Goal: Transaction & Acquisition: Download file/media

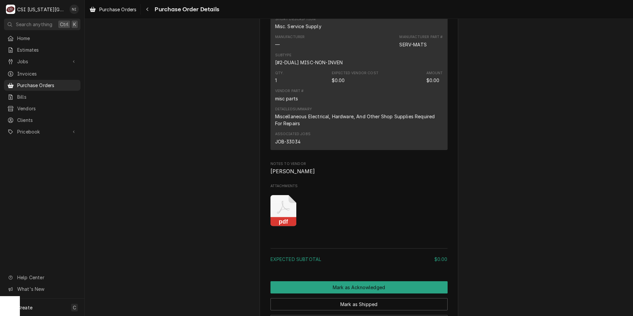
scroll to position [497, 0]
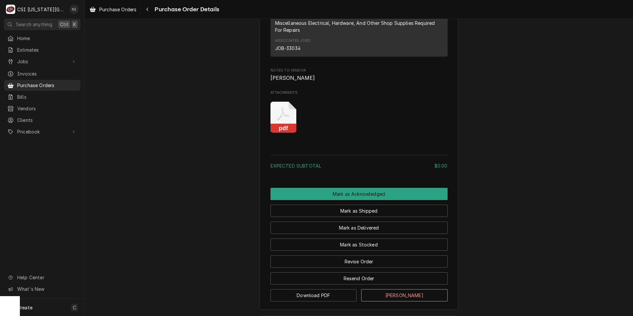
click at [274, 130] on icon "Attachments" at bounding box center [283, 117] width 26 height 31
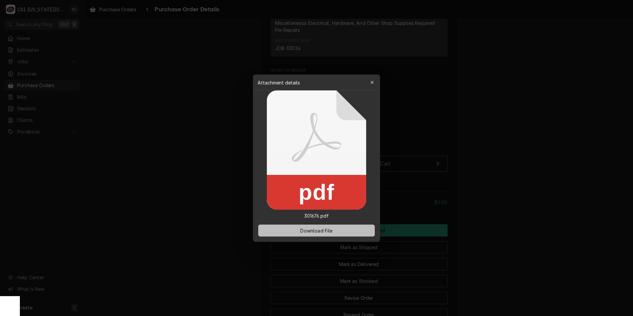
click at [317, 232] on span "Download File" at bounding box center [316, 230] width 35 height 7
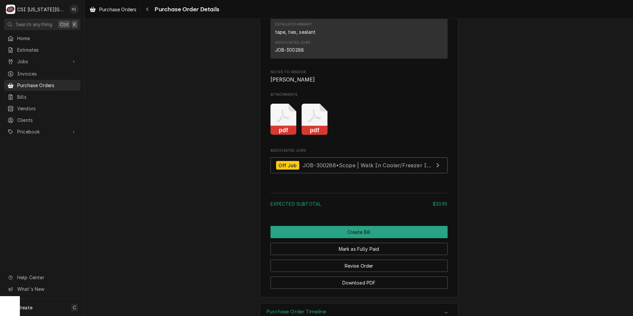
scroll to position [604, 0]
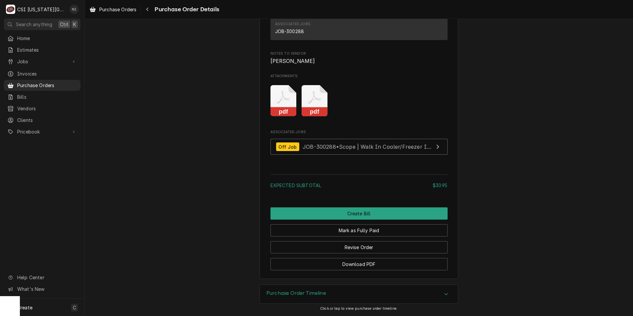
click at [303, 113] on rect "Attachments" at bounding box center [315, 111] width 26 height 9
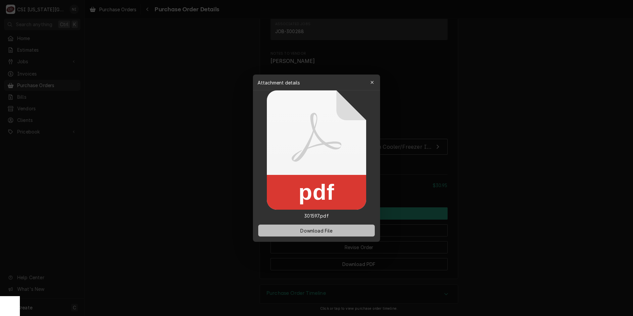
click at [316, 229] on span "Download File" at bounding box center [316, 230] width 35 height 7
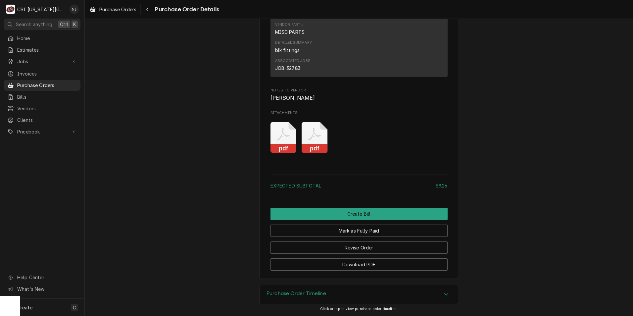
scroll to position [567, 0]
click at [312, 139] on icon "Attachments" at bounding box center [315, 137] width 26 height 31
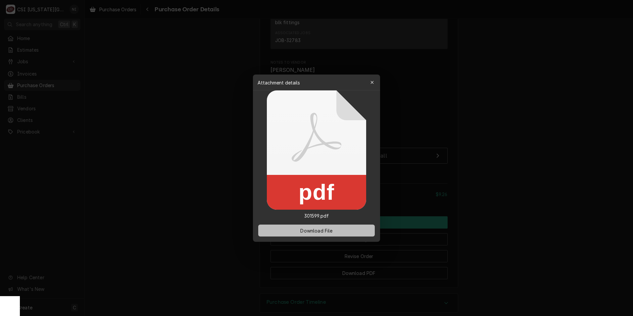
click at [326, 229] on span "Download File" at bounding box center [316, 230] width 35 height 7
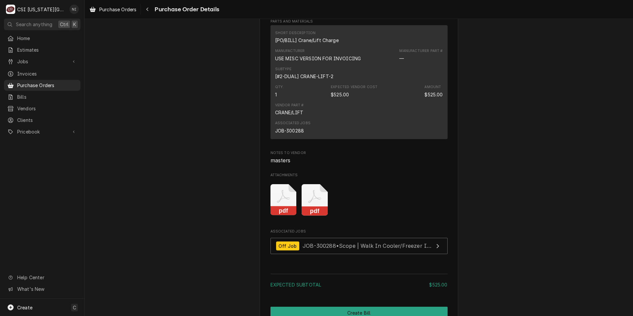
scroll to position [497, 0]
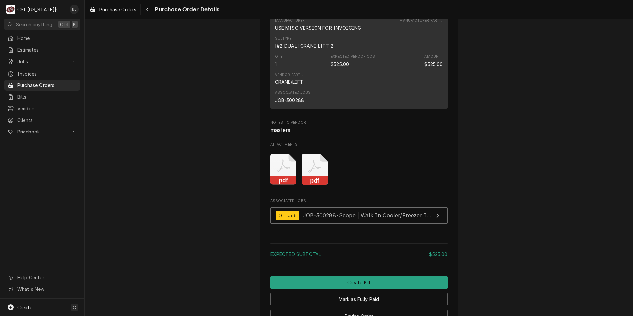
click at [312, 185] on icon "Attachments" at bounding box center [315, 169] width 26 height 31
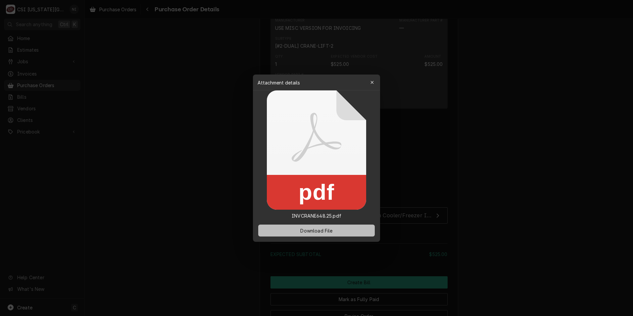
click at [297, 232] on button "Download File" at bounding box center [316, 230] width 117 height 12
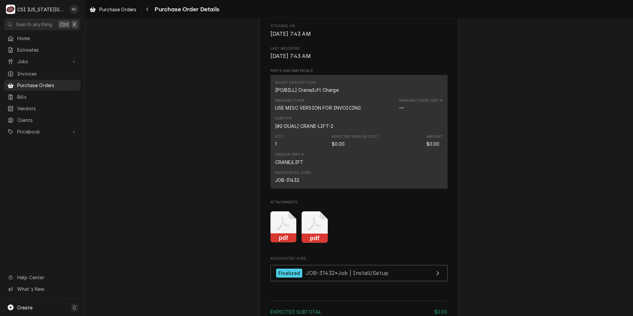
scroll to position [430, 0]
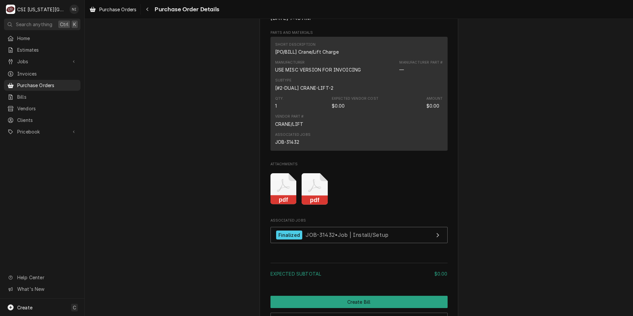
click at [310, 192] on icon "Attachments" at bounding box center [314, 185] width 13 height 13
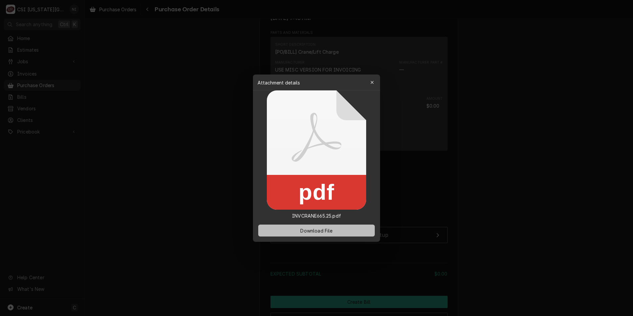
click at [327, 228] on span "Download File" at bounding box center [316, 230] width 35 height 7
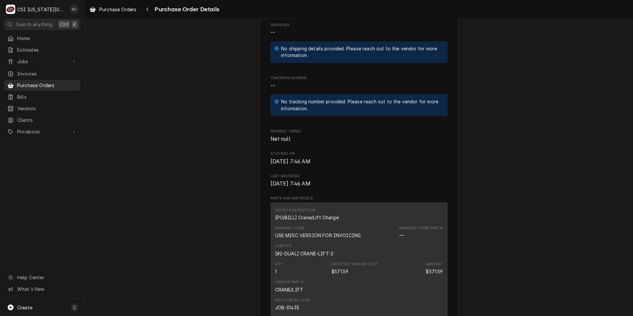
scroll to position [463, 0]
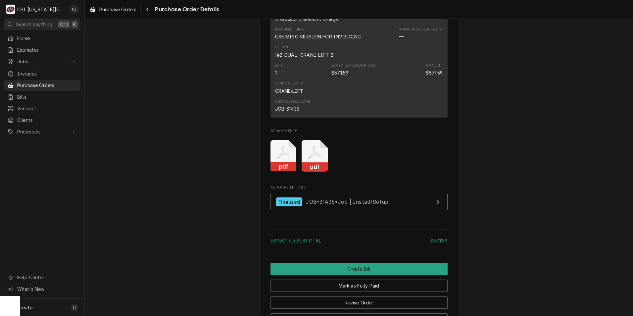
click at [317, 171] on icon "Attachments" at bounding box center [315, 155] width 26 height 31
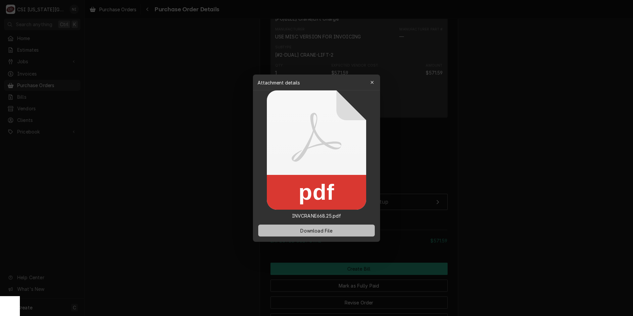
click at [332, 229] on span "Download File" at bounding box center [316, 230] width 35 height 7
